Goal: Information Seeking & Learning: Learn about a topic

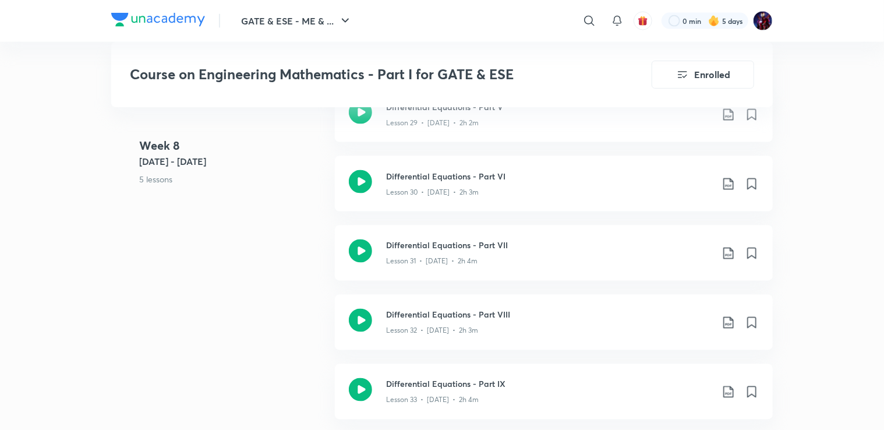
scroll to position [3111, 0]
click at [485, 246] on h3 "Differential Equations - Part VII" at bounding box center [549, 246] width 326 height 12
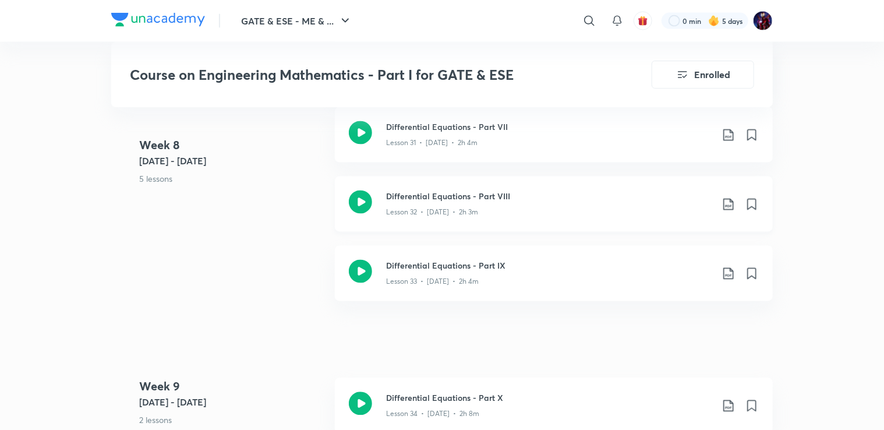
scroll to position [3230, 0]
click at [420, 199] on h3 "Differential Equations - Part VIII" at bounding box center [549, 196] width 326 height 12
